Goal: Information Seeking & Learning: Understand process/instructions

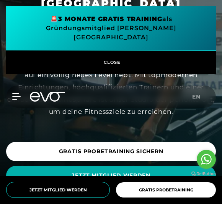
scroll to position [46, 0]
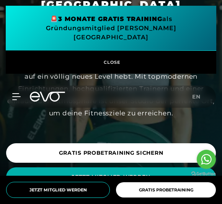
click at [159, 173] on span "JETZT MITGLIED WERDEN" at bounding box center [110, 177] width 191 height 8
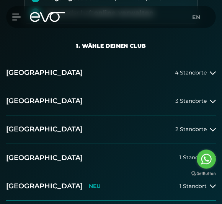
scroll to position [138, 0]
click at [201, 128] on span "2 Standorte" at bounding box center [190, 130] width 31 height 6
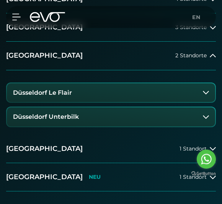
scroll to position [213, 0]
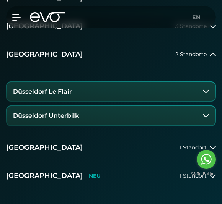
click at [201, 117] on button "Düsseldorf Unterbilk" at bounding box center [111, 115] width 208 height 19
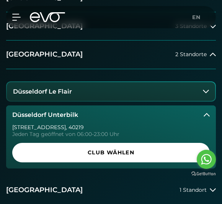
click at [205, 91] on icon at bounding box center [206, 91] width 6 height 6
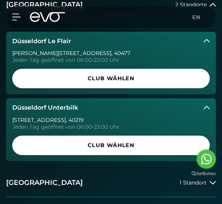
scroll to position [263, 0]
click at [179, 141] on span "Club wählen" at bounding box center [111, 146] width 198 height 20
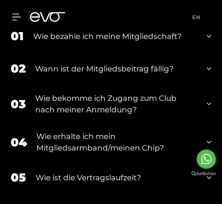
scroll to position [1641, 0]
click at [203, 38] on div "01 Wie bezahle ich meine Mitgliedschaft?" at bounding box center [111, 36] width 201 height 33
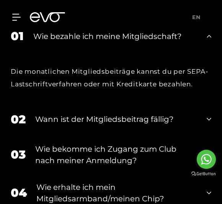
click at [210, 42] on div "01 Wie bezahle ich meine Mitgliedschaft?" at bounding box center [111, 36] width 201 height 33
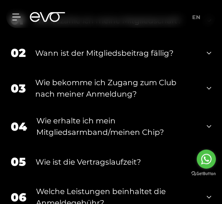
scroll to position [1658, 0]
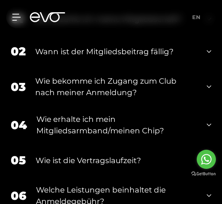
click at [210, 51] on icon at bounding box center [209, 52] width 5 height 3
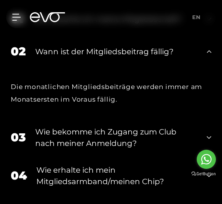
click at [203, 56] on div "02 Wann ist der Mitgliedsbeitrag fällig?" at bounding box center [111, 51] width 201 height 33
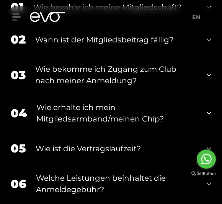
scroll to position [1670, 0]
click at [207, 73] on icon at bounding box center [209, 74] width 5 height 9
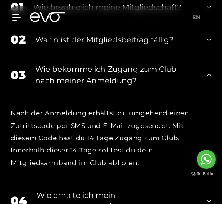
click at [206, 72] on div "03 Wie bekomme ich Zugang zum Club nach meiner Anmeldung?" at bounding box center [111, 75] width 201 height 38
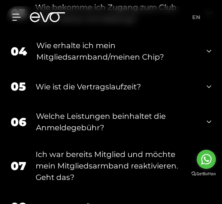
scroll to position [1749, 0]
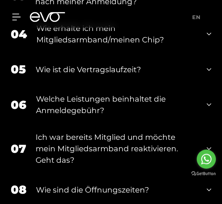
click at [206, 71] on div "05 Wie ist die Vertragslaufzeit?" at bounding box center [111, 70] width 201 height 33
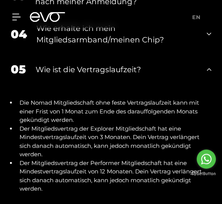
scroll to position [1750, 0]
click at [206, 73] on div "05 Wie ist die Vertragslaufzeit?" at bounding box center [111, 69] width 201 height 33
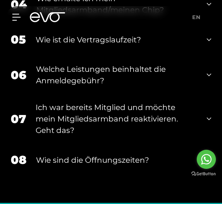
scroll to position [1784, 0]
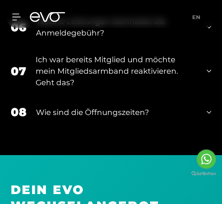
click at [210, 67] on icon at bounding box center [209, 71] width 5 height 9
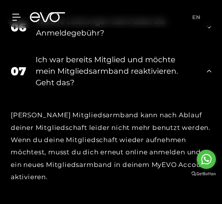
click at [205, 70] on div "07 Ich war bereits Mitglied und möchte mein Mitgliedsarmband reaktivieren. Geht…" at bounding box center [111, 71] width 201 height 50
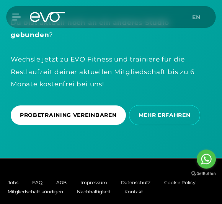
scroll to position [2046, 0]
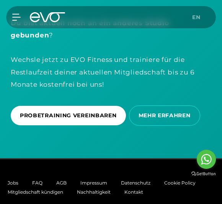
click at [172, 107] on span "MEHR ERFAHREN" at bounding box center [164, 116] width 71 height 20
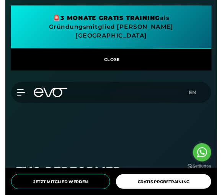
scroll to position [433, 0]
